Goal: Information Seeking & Learning: Learn about a topic

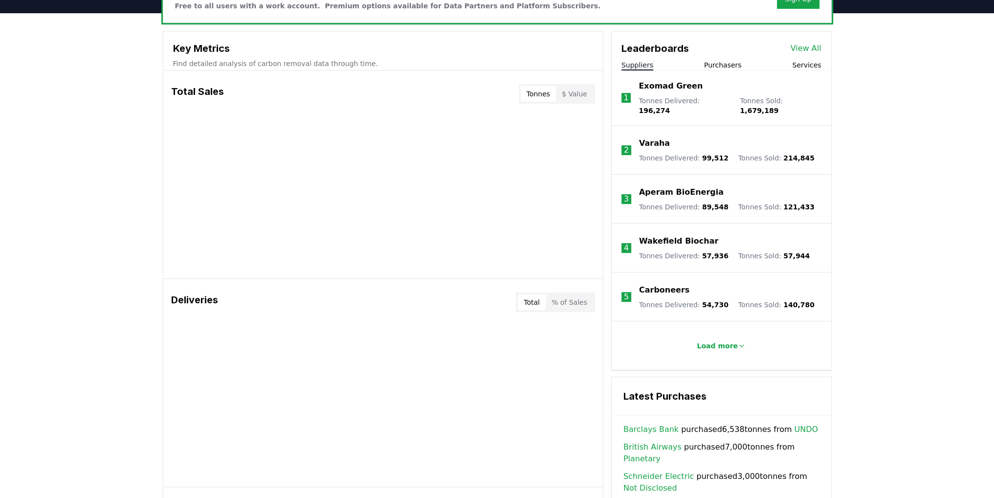
scroll to position [342, 0]
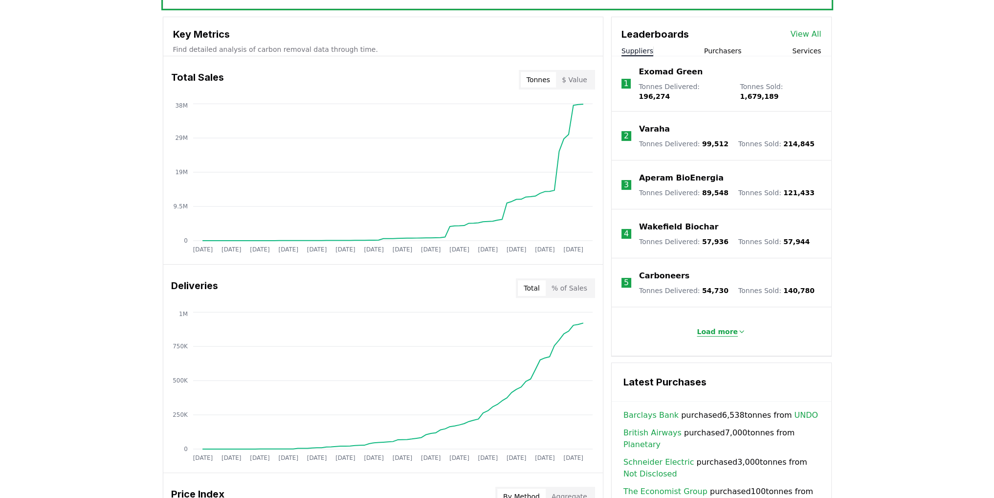
click at [720, 327] on p "Load more" at bounding box center [717, 332] width 41 height 10
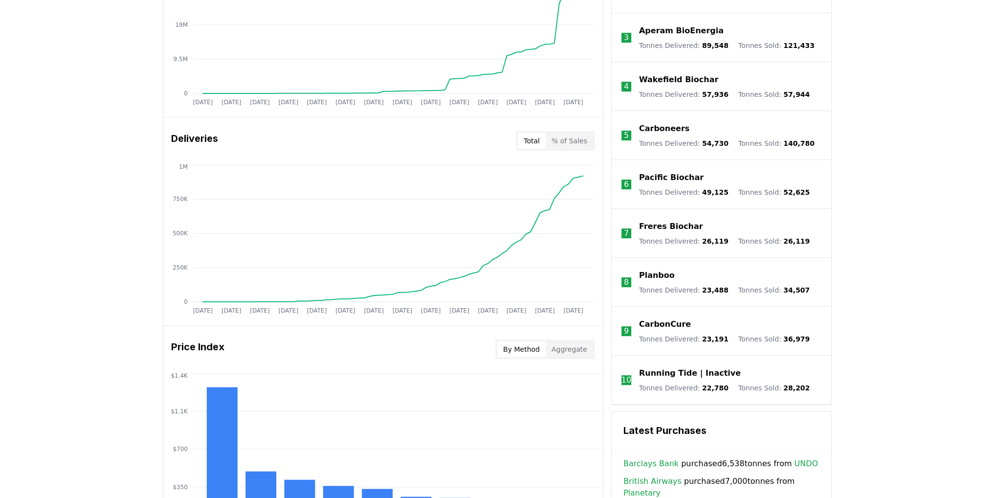
scroll to position [625, 0]
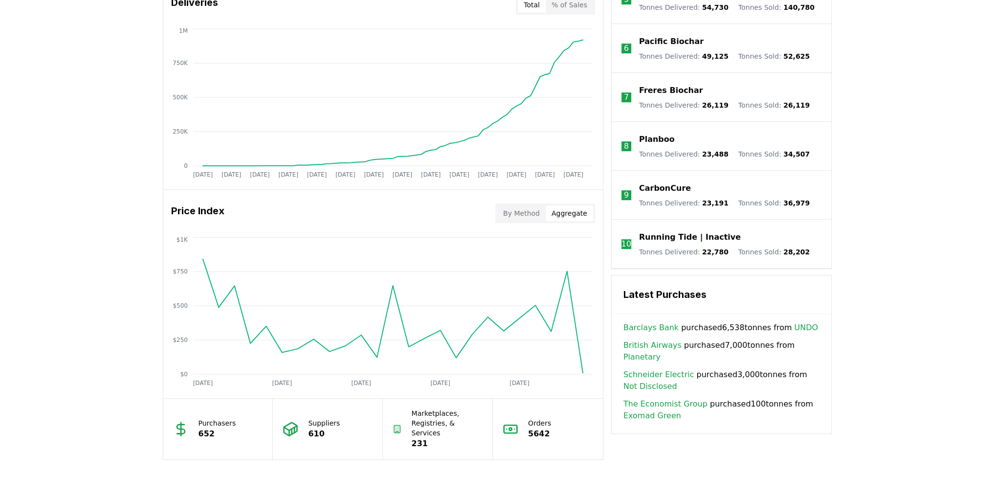
click at [565, 214] on button "Aggregate" at bounding box center [569, 213] width 47 height 16
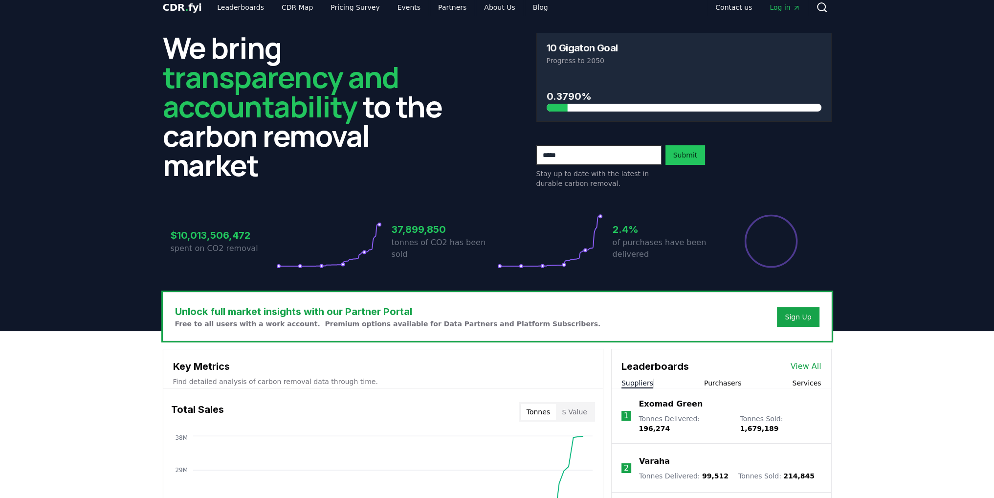
scroll to position [0, 0]
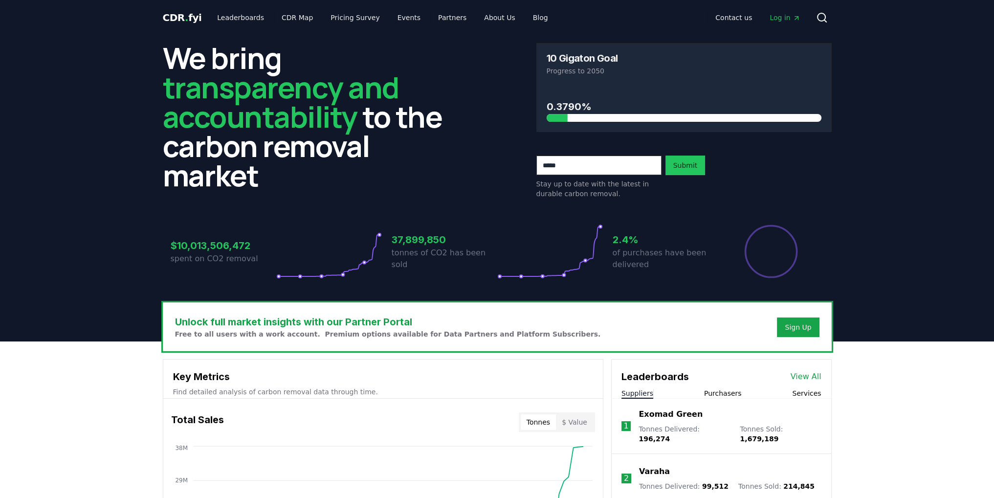
click at [373, 239] on icon at bounding box center [329, 251] width 106 height 55
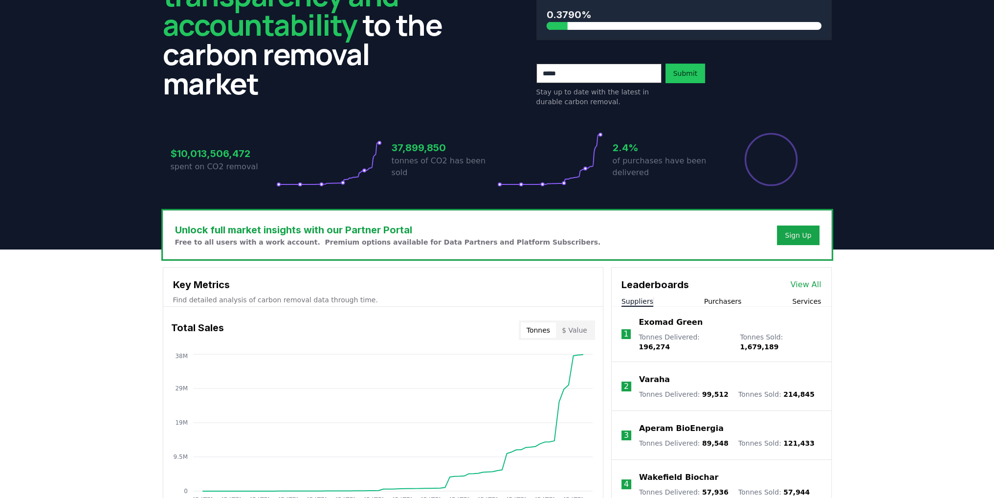
scroll to position [98, 0]
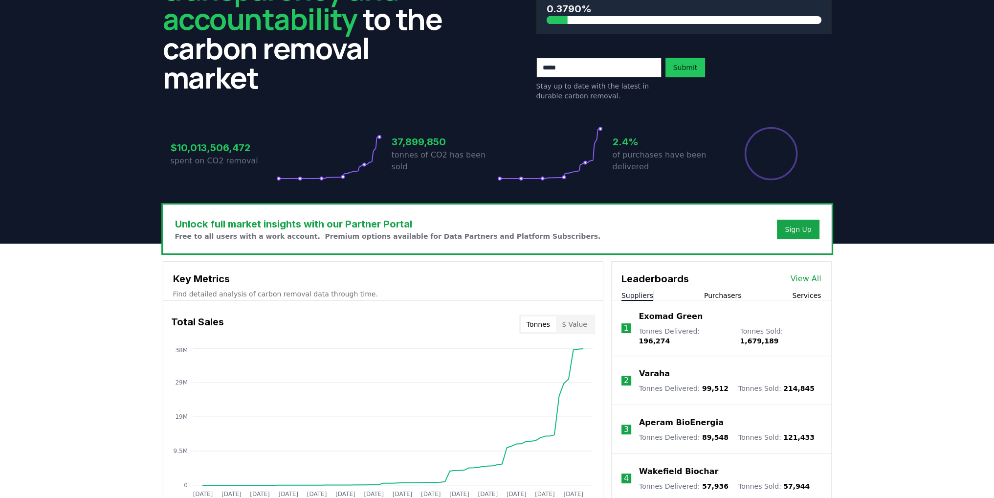
click at [808, 280] on link "View All" at bounding box center [806, 279] width 31 height 12
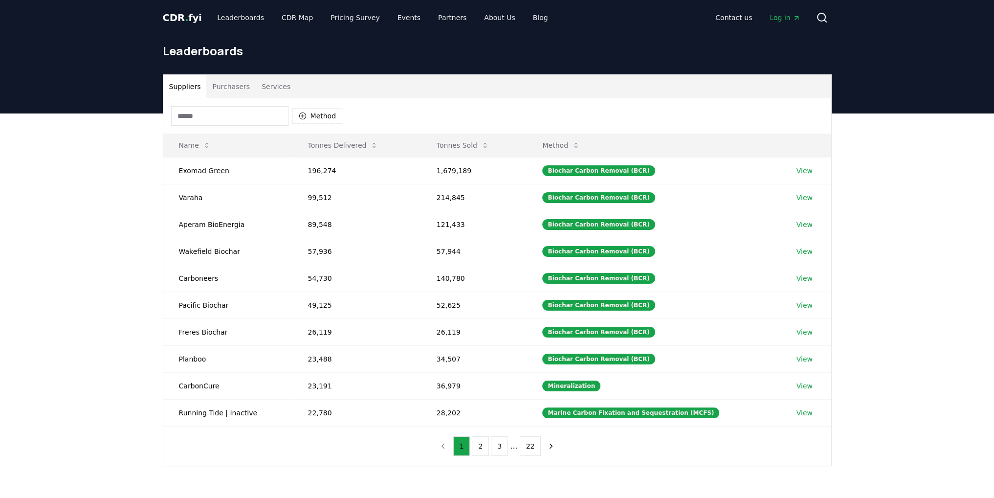
click at [196, 108] on input at bounding box center [229, 116] width 117 height 20
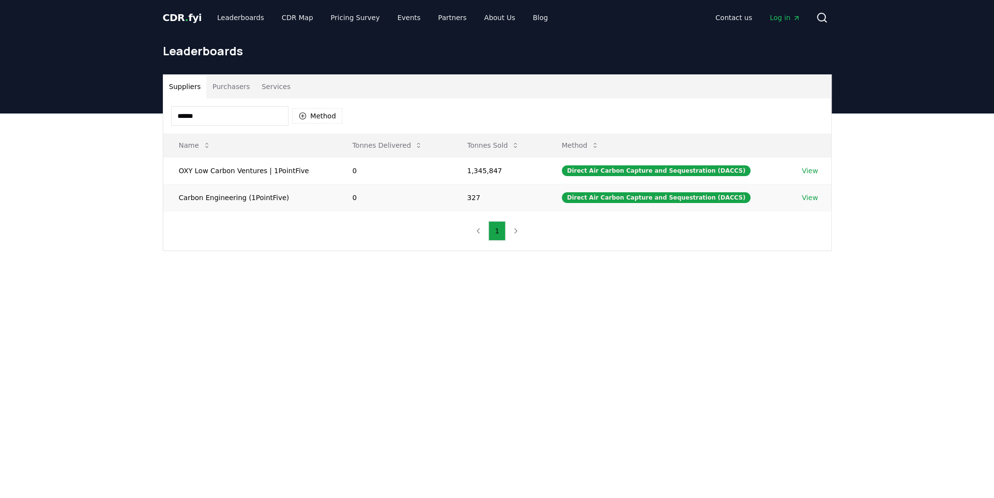
type input "******"
click at [220, 192] on td "Carbon Engineering (1PointFive)" at bounding box center [250, 197] width 174 height 27
click at [810, 194] on link "View" at bounding box center [810, 198] width 16 height 10
